Goal: Leave review/rating: Leave review/rating

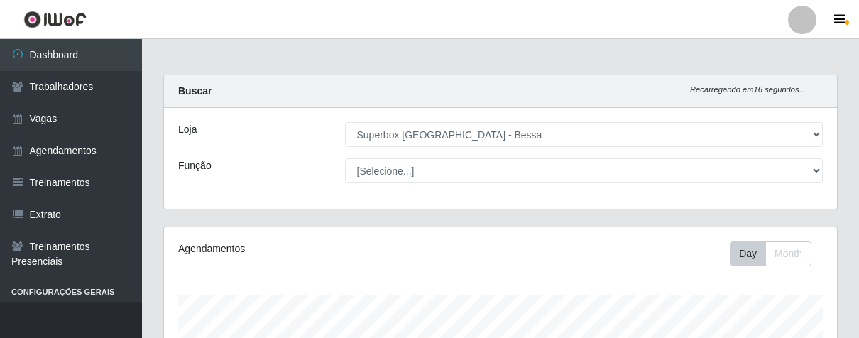
select select "206"
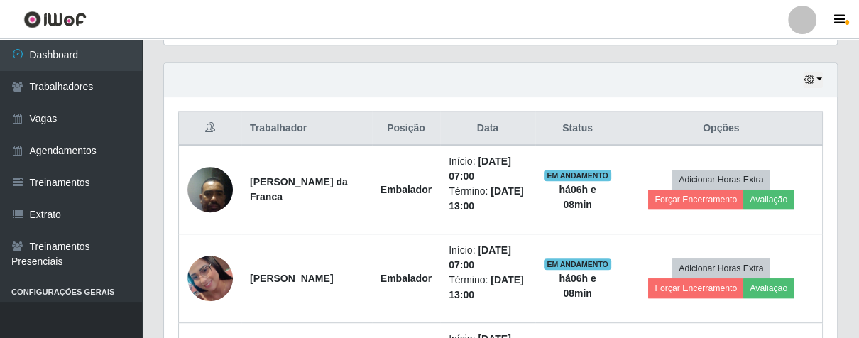
scroll to position [294, 672]
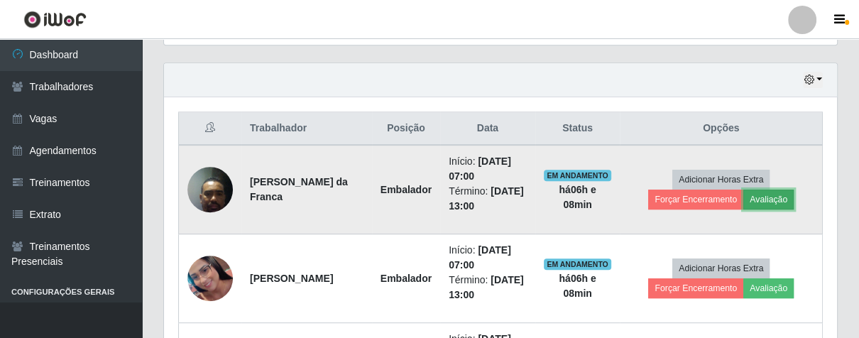
click at [785, 198] on button "Avaliação" at bounding box center [768, 200] width 50 height 20
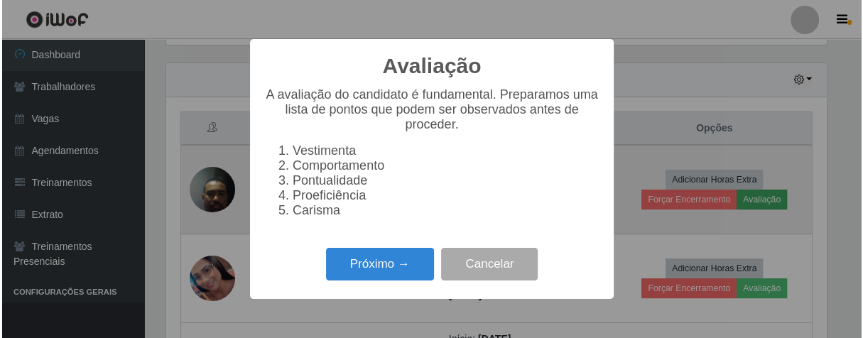
scroll to position [294, 665]
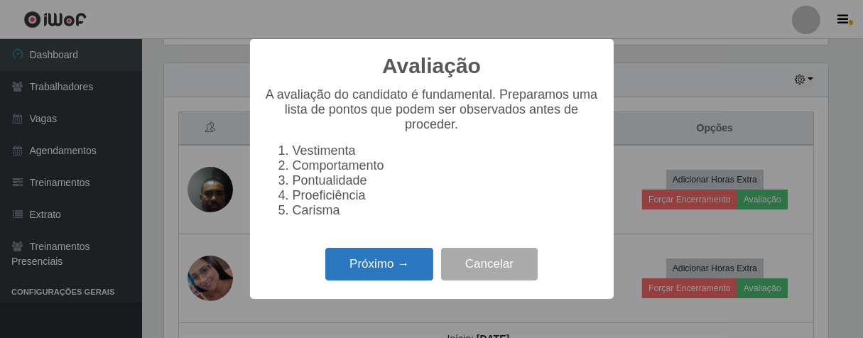
click at [413, 271] on button "Próximo →" at bounding box center [379, 264] width 108 height 33
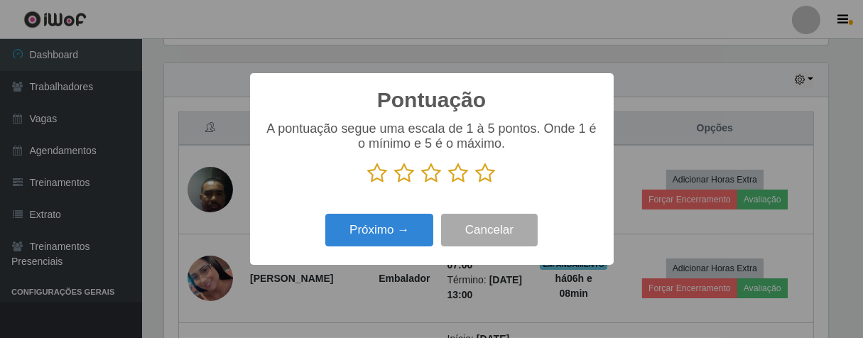
scroll to position [709689, 709320]
click at [485, 175] on icon at bounding box center [486, 173] width 20 height 21
click at [476, 184] on input "radio" at bounding box center [476, 184] width 0 height 0
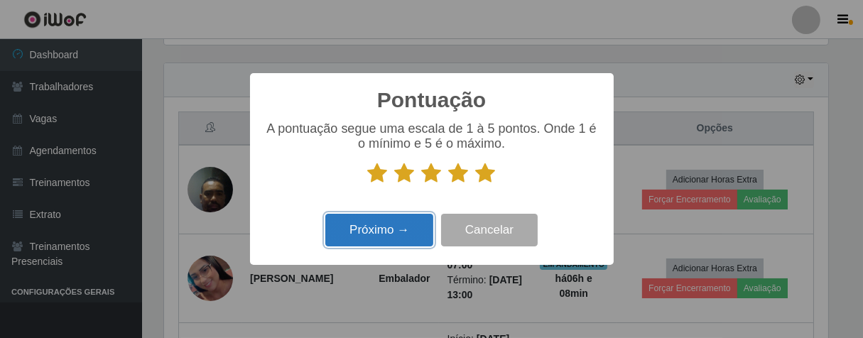
click at [420, 233] on button "Próximo →" at bounding box center [379, 230] width 108 height 33
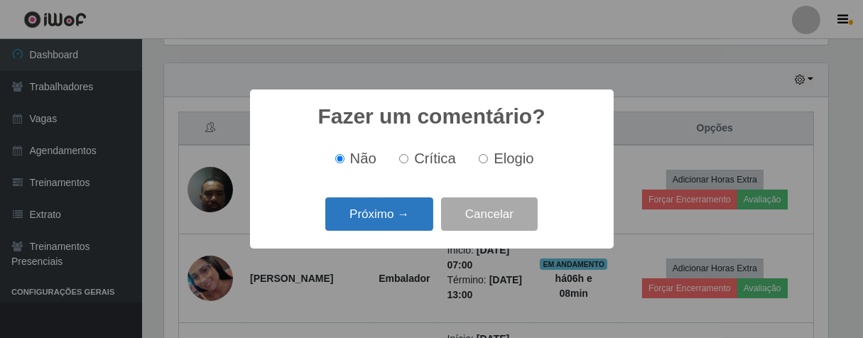
click at [419, 223] on button "Próximo →" at bounding box center [379, 213] width 108 height 33
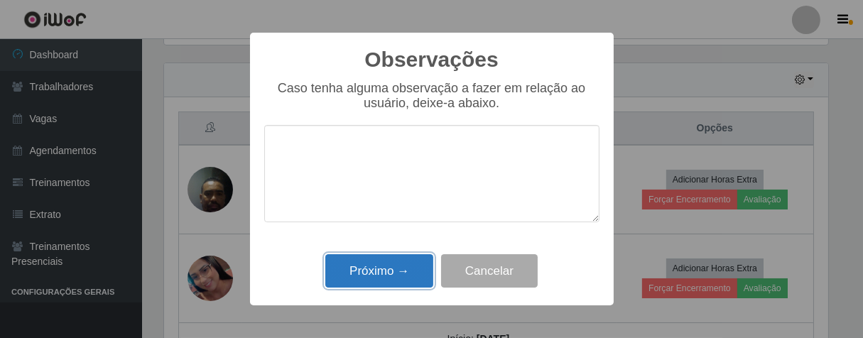
click at [409, 266] on button "Próximo →" at bounding box center [379, 270] width 108 height 33
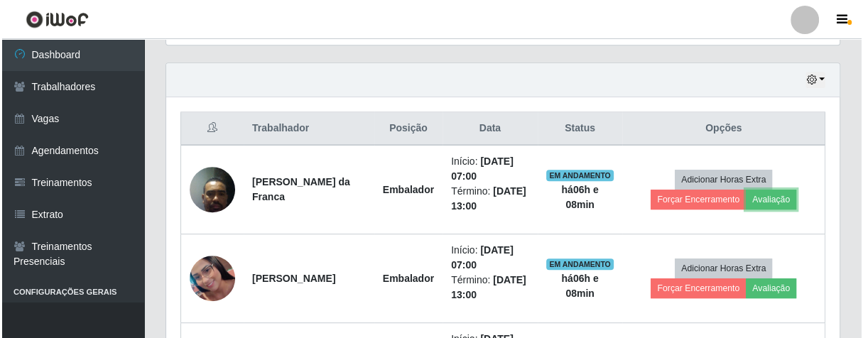
scroll to position [294, 672]
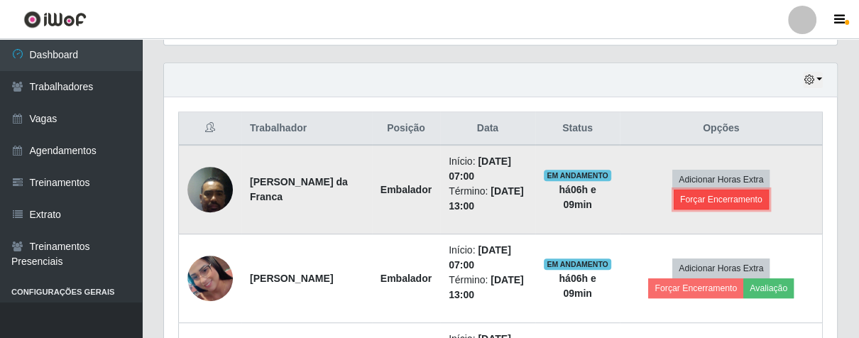
click at [738, 197] on button "Forçar Encerramento" at bounding box center [721, 200] width 95 height 20
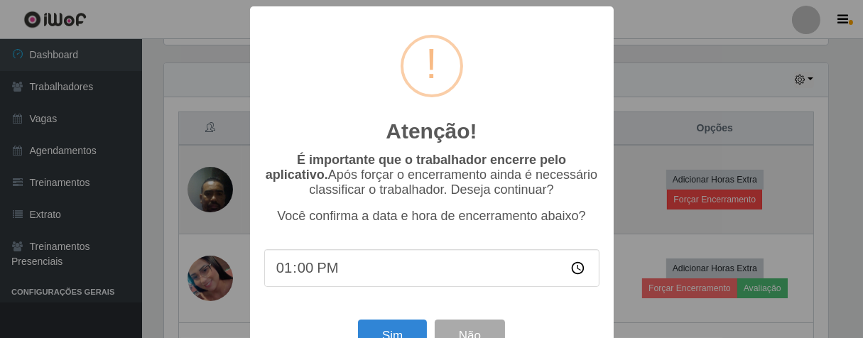
scroll to position [294, 665]
type input "13:00"
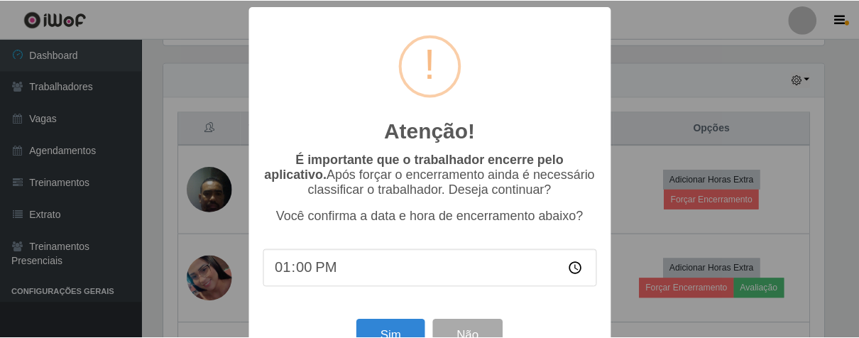
scroll to position [49, 0]
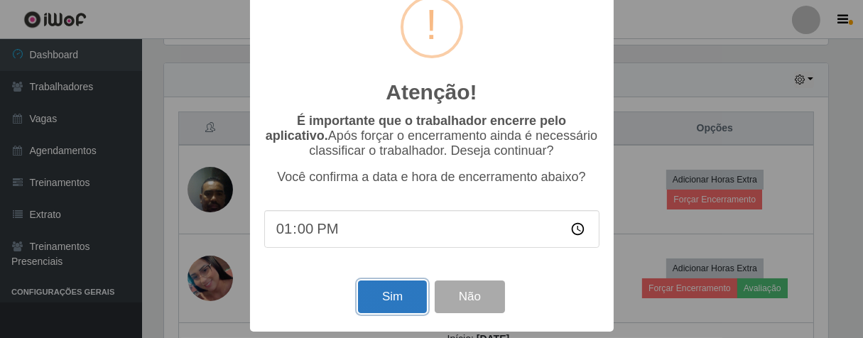
click at [391, 309] on button "Sim" at bounding box center [392, 296] width 69 height 33
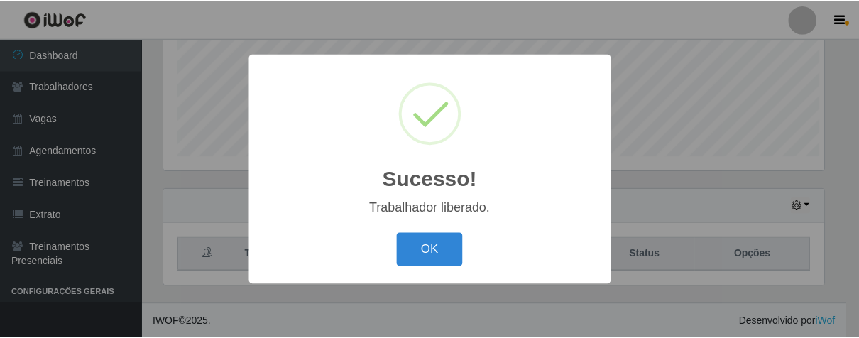
scroll to position [294, 665]
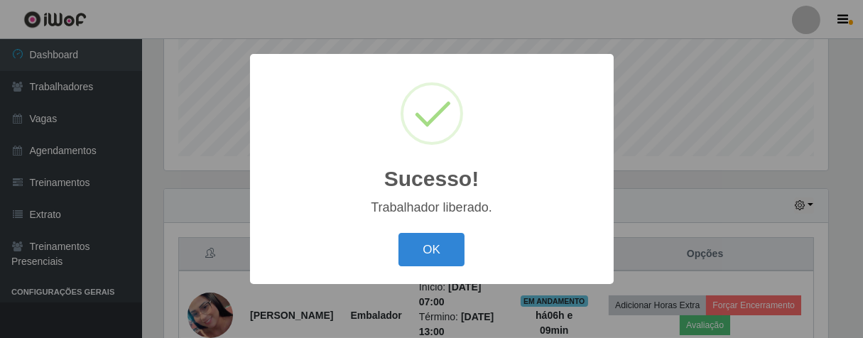
drag, startPoint x: 447, startPoint y: 249, endPoint x: 494, endPoint y: 222, distance: 54.1
click at [447, 248] on button "OK" at bounding box center [431, 249] width 66 height 33
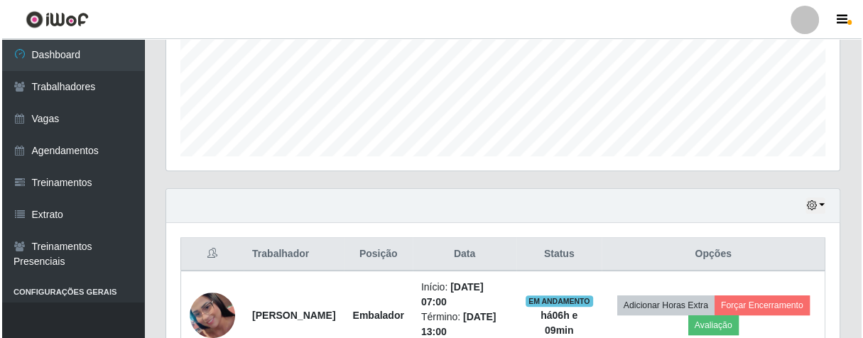
scroll to position [588, 0]
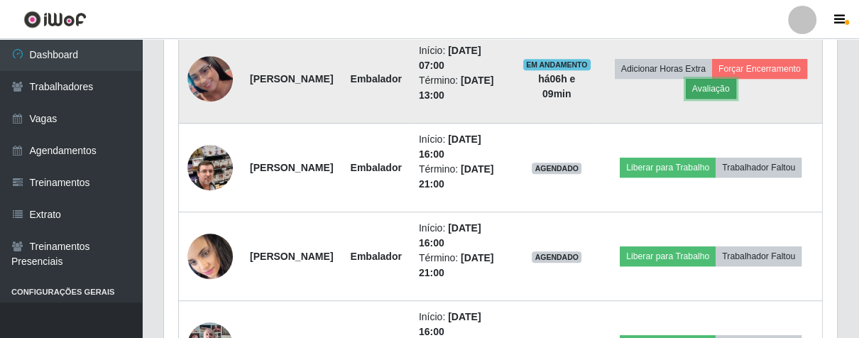
click at [736, 88] on button "Avaliação" at bounding box center [711, 89] width 50 height 20
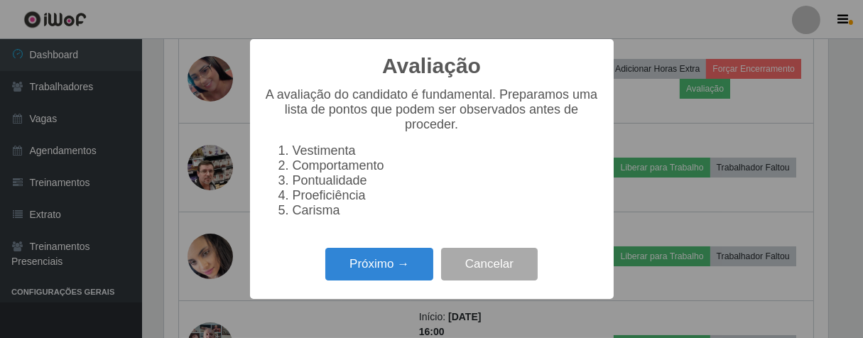
scroll to position [294, 665]
click at [392, 280] on button "Próximo →" at bounding box center [379, 264] width 108 height 33
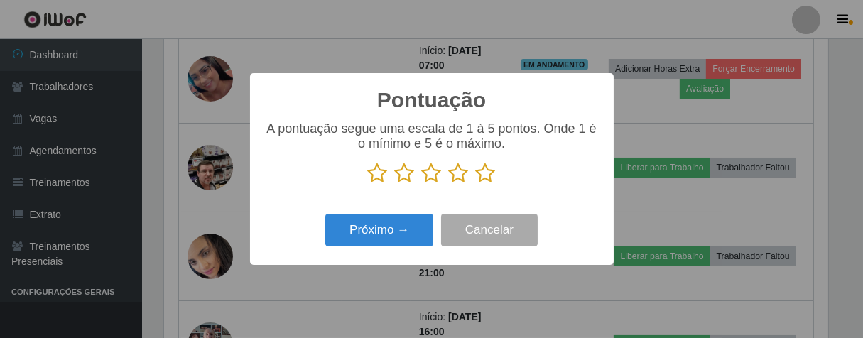
click at [485, 171] on icon at bounding box center [486, 173] width 20 height 21
click at [476, 184] on input "radio" at bounding box center [476, 184] width 0 height 0
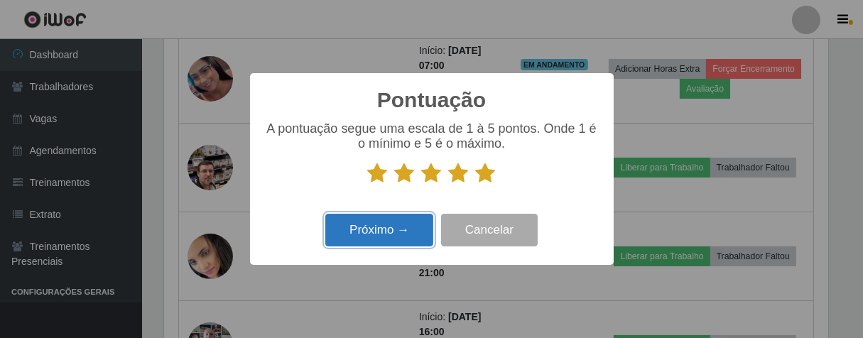
click at [400, 221] on button "Próximo →" at bounding box center [379, 230] width 108 height 33
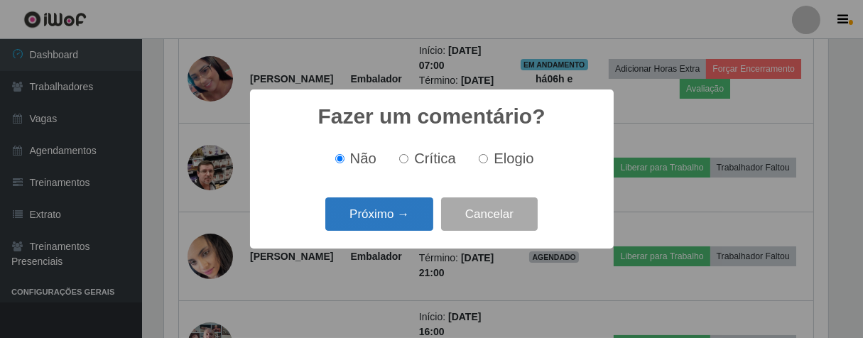
click at [415, 219] on button "Próximo →" at bounding box center [379, 213] width 108 height 33
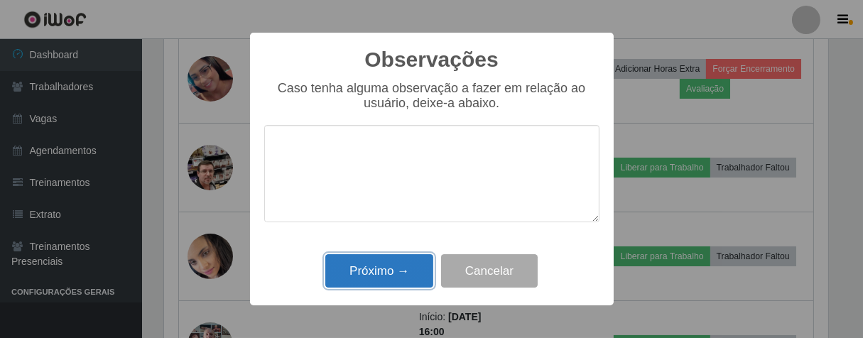
click at [409, 275] on button "Próximo →" at bounding box center [379, 270] width 108 height 33
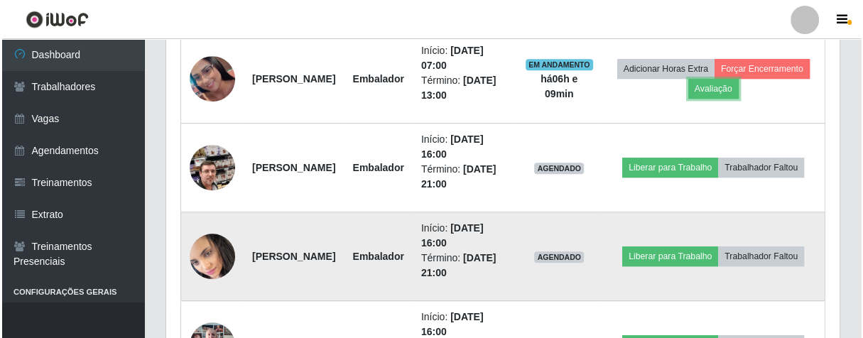
scroll to position [294, 672]
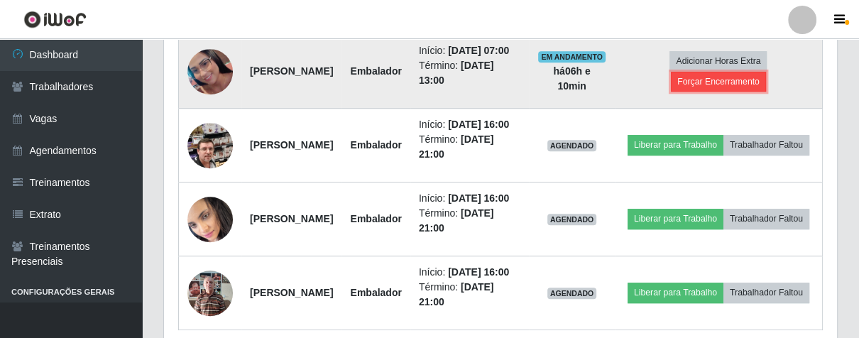
click at [728, 83] on button "Forçar Encerramento" at bounding box center [718, 82] width 95 height 20
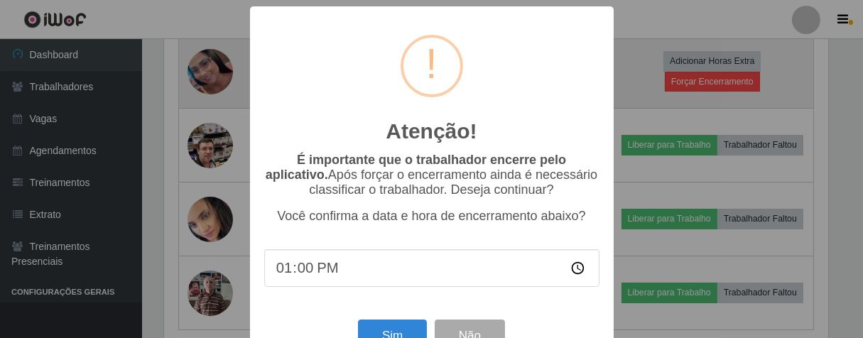
scroll to position [294, 665]
type input "13:00"
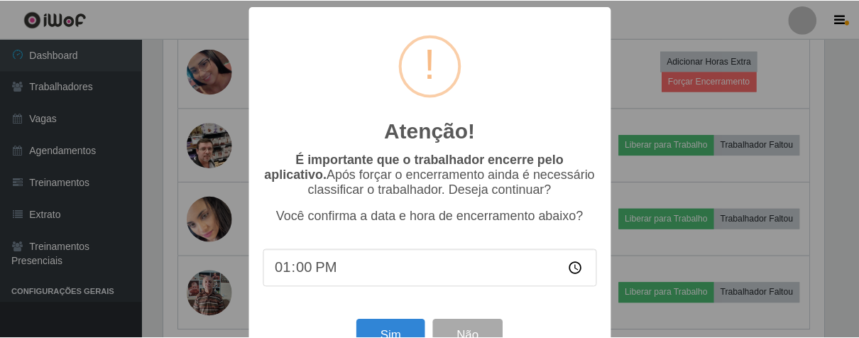
scroll to position [49, 0]
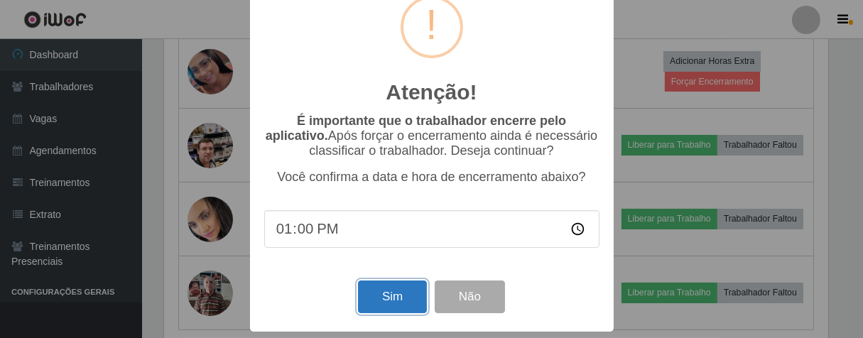
click at [388, 284] on button "Sim" at bounding box center [392, 296] width 69 height 33
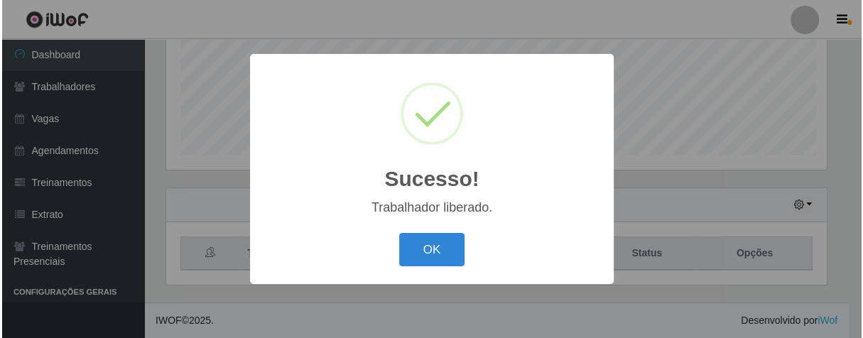
scroll to position [294, 665]
